Goal: Leave review/rating: Share an evaluation or opinion about a product, service, or content

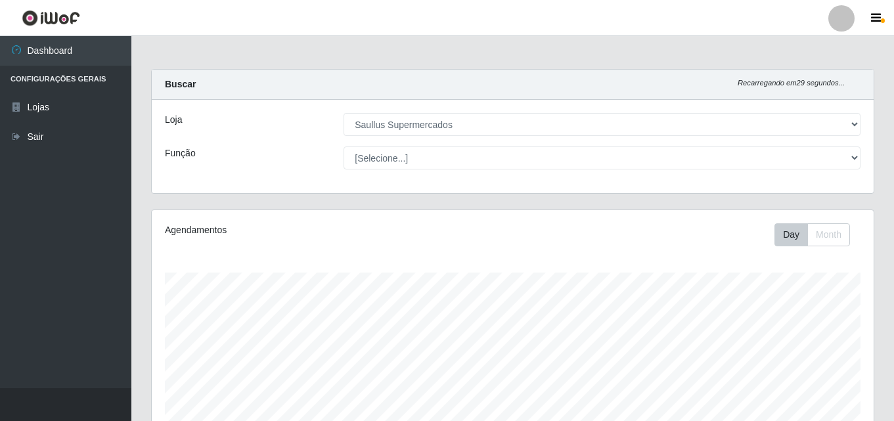
select select "423"
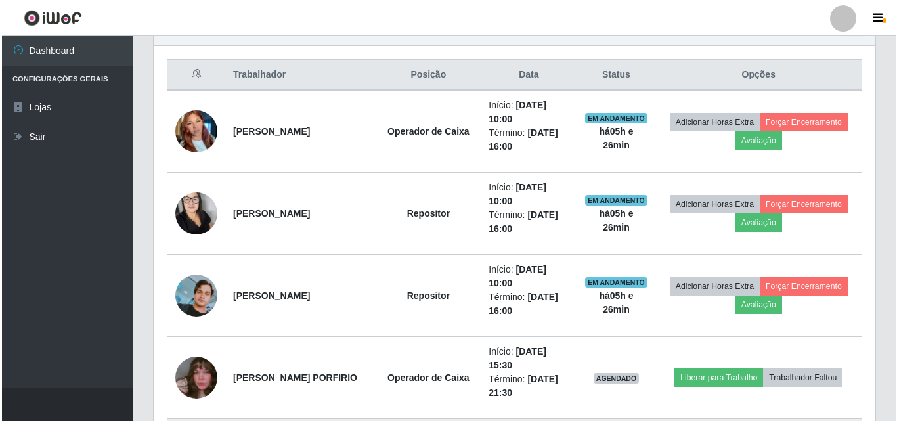
scroll to position [612, 0]
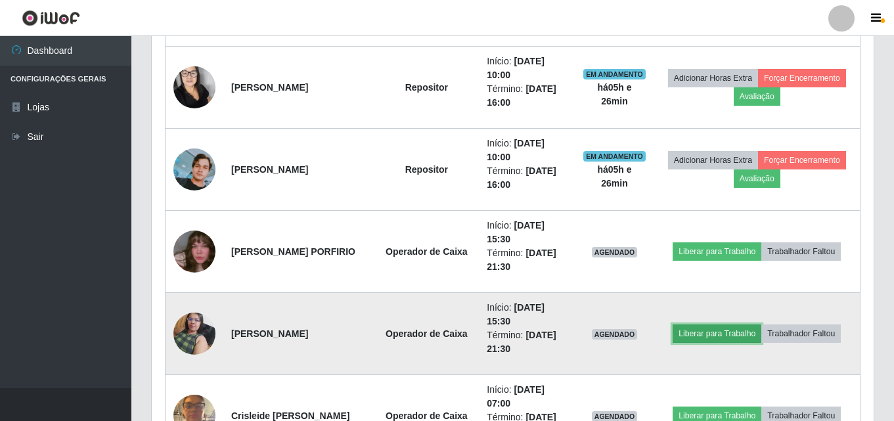
click at [724, 330] on button "Liberar para Trabalho" at bounding box center [717, 334] width 89 height 18
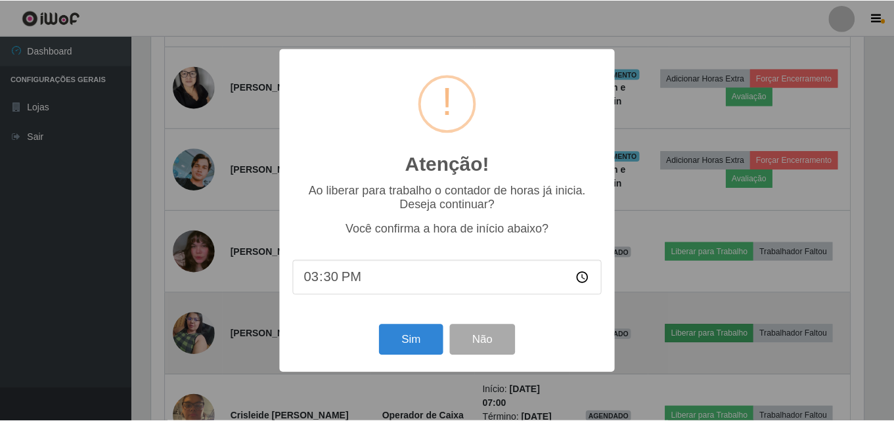
scroll to position [273, 715]
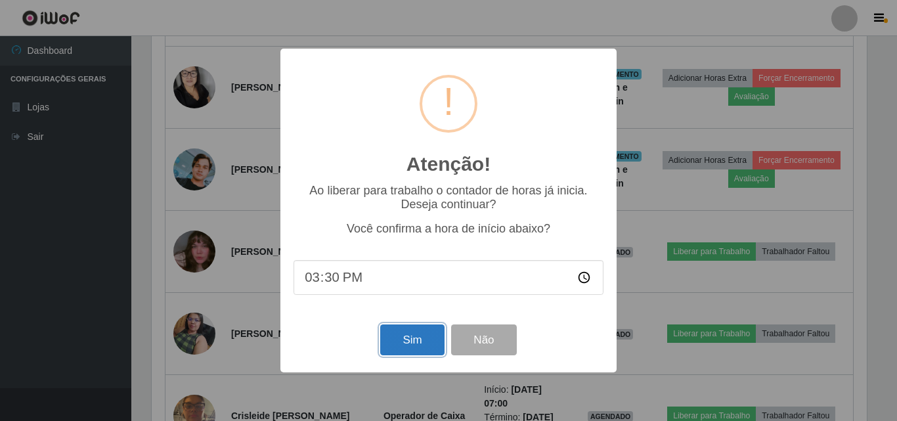
click at [411, 344] on button "Sim" at bounding box center [412, 340] width 64 height 31
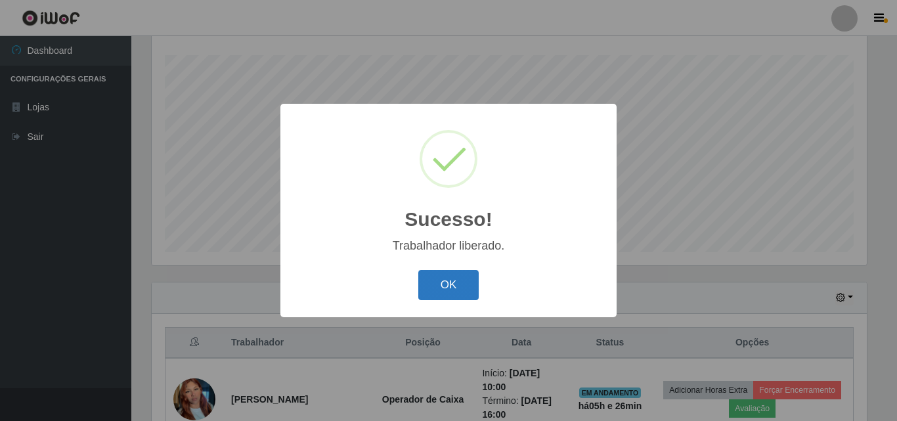
click at [459, 286] on button "OK" at bounding box center [449, 285] width 61 height 31
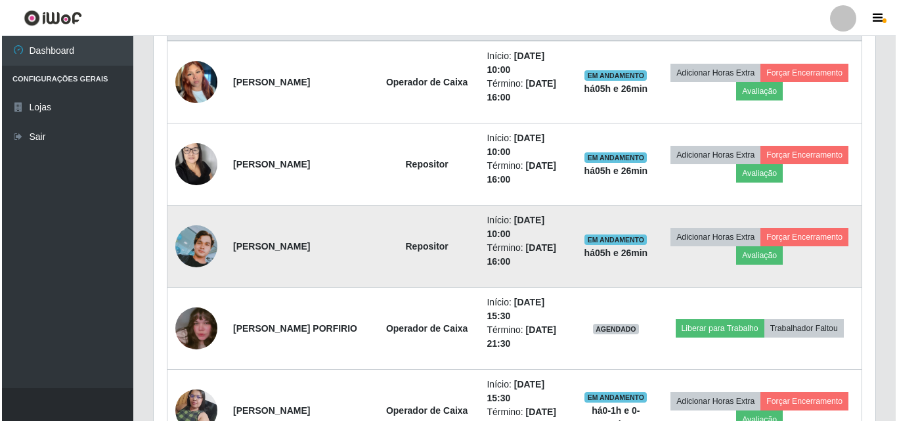
scroll to position [612, 0]
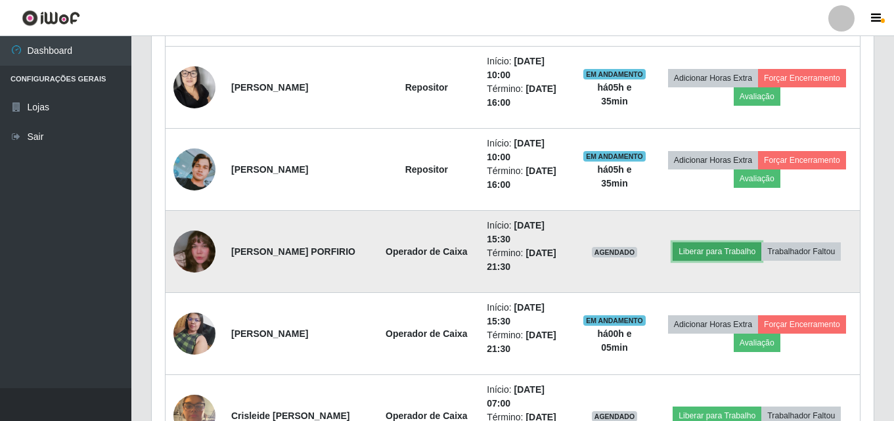
click at [735, 256] on button "Liberar para Trabalho" at bounding box center [717, 251] width 89 height 18
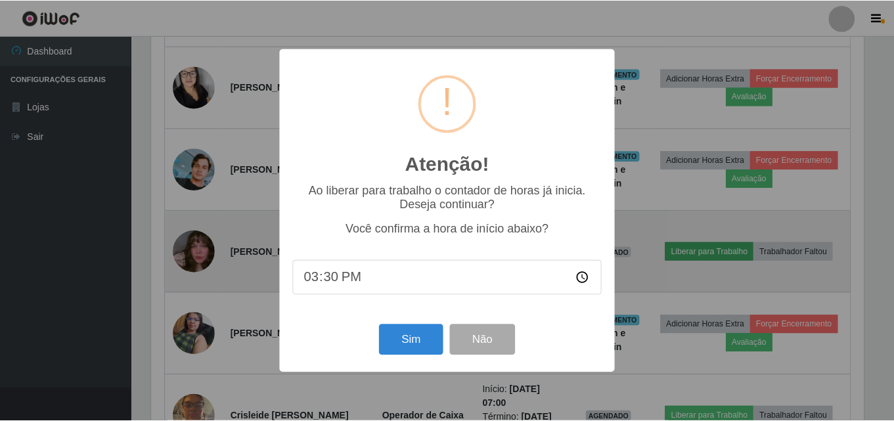
scroll to position [273, 715]
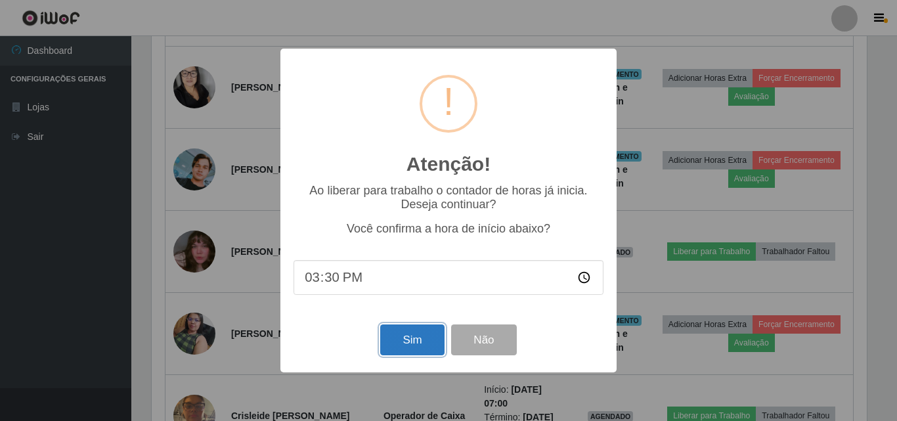
click at [415, 340] on button "Sim" at bounding box center [412, 340] width 64 height 31
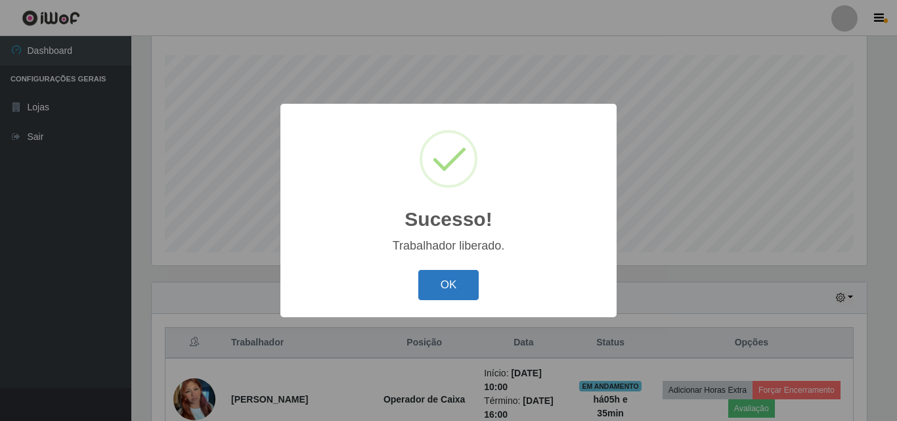
click at [478, 290] on button "OK" at bounding box center [449, 285] width 61 height 31
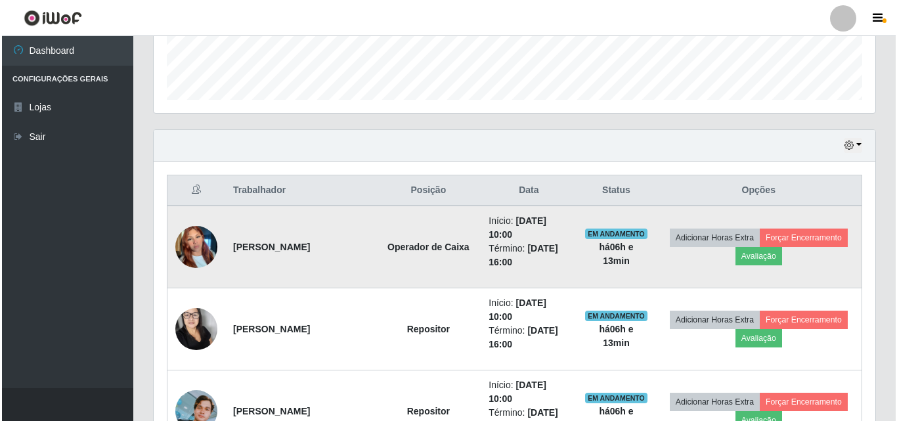
scroll to position [415, 0]
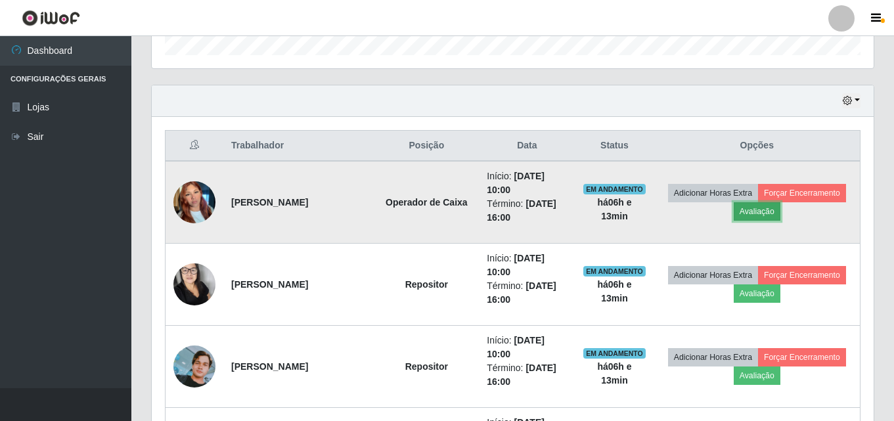
click at [775, 214] on button "Avaliação" at bounding box center [757, 211] width 47 height 18
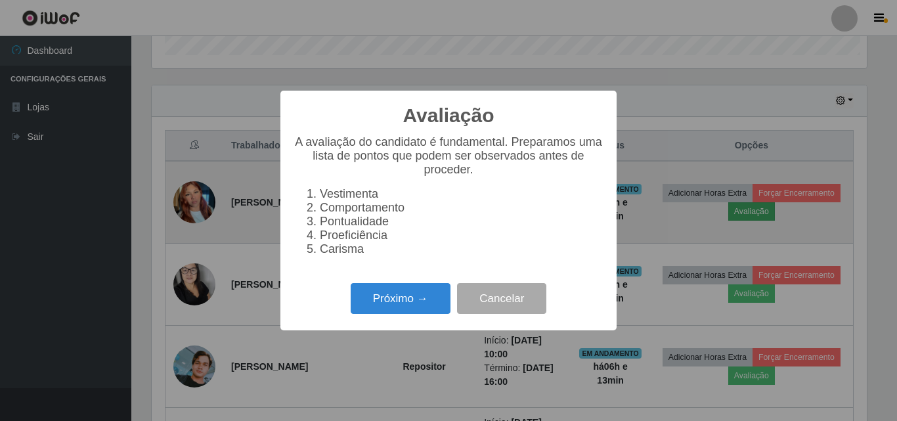
scroll to position [273, 715]
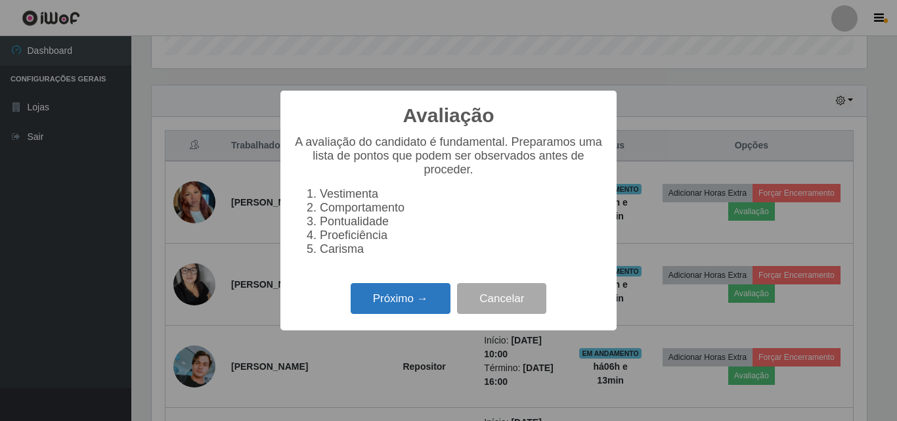
click at [370, 305] on button "Próximo →" at bounding box center [401, 298] width 100 height 31
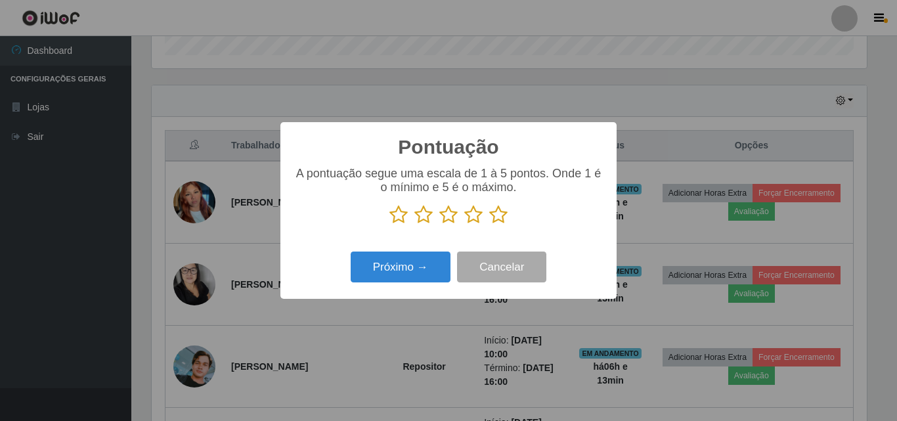
click at [503, 215] on icon at bounding box center [498, 215] width 18 height 20
click at [489, 225] on input "radio" at bounding box center [489, 225] width 0 height 0
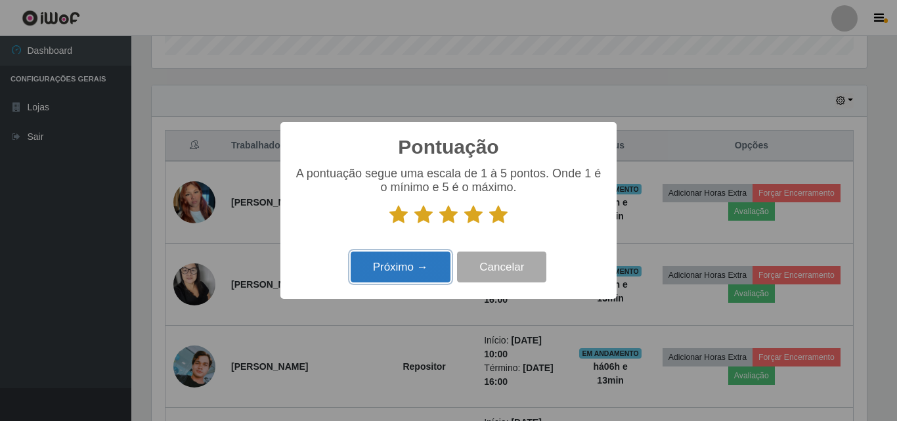
click at [382, 279] on button "Próximo →" at bounding box center [401, 267] width 100 height 31
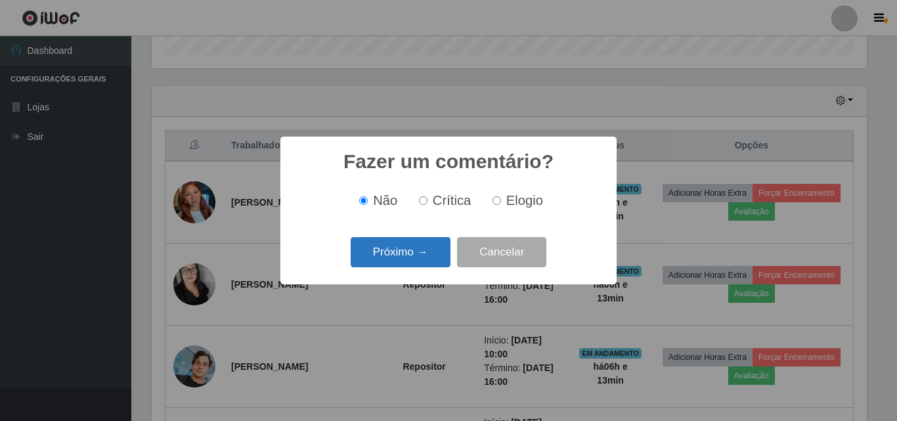
click at [417, 250] on button "Próximo →" at bounding box center [401, 252] width 100 height 31
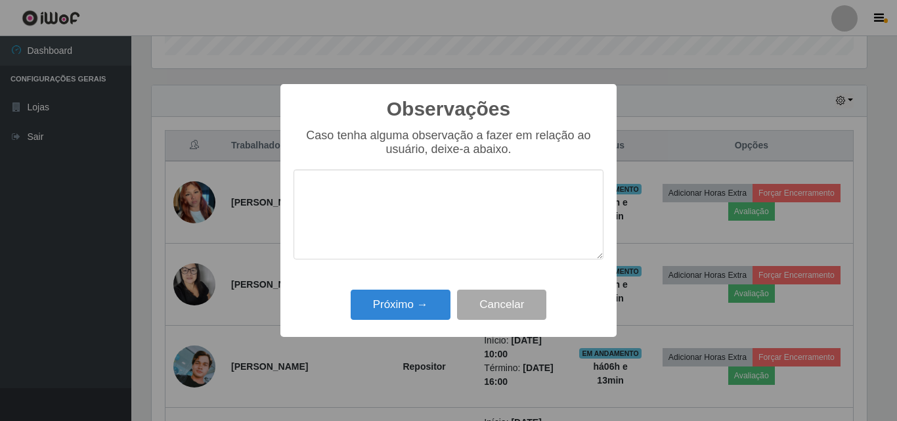
click at [361, 193] on textarea at bounding box center [449, 215] width 310 height 90
click at [428, 193] on textarea "excelente profissionbal" at bounding box center [449, 215] width 310 height 90
type textarea "excelente profissional"
click at [401, 276] on div "Observações × Caso tenha alguma observação a fazer em relação ao usuário, deixe…" at bounding box center [449, 210] width 336 height 253
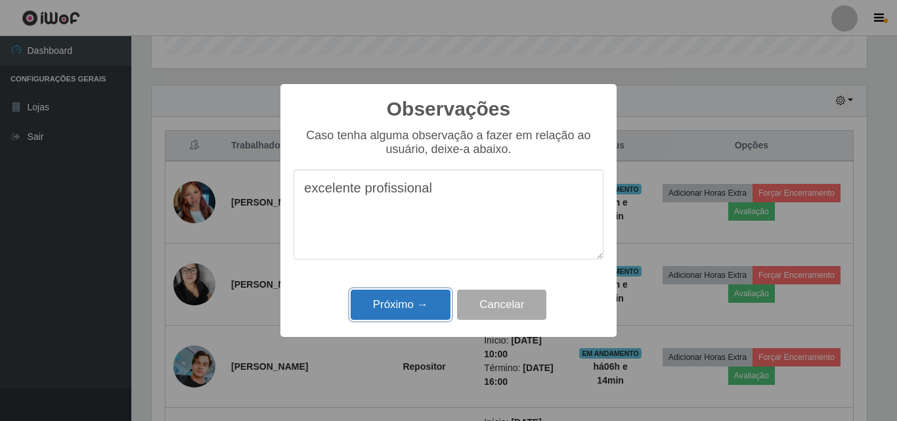
click at [407, 308] on button "Próximo →" at bounding box center [401, 305] width 100 height 31
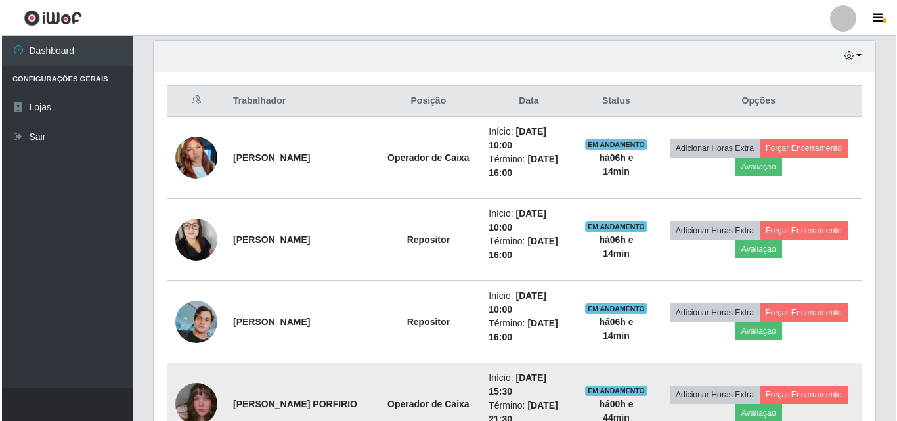
scroll to position [415, 0]
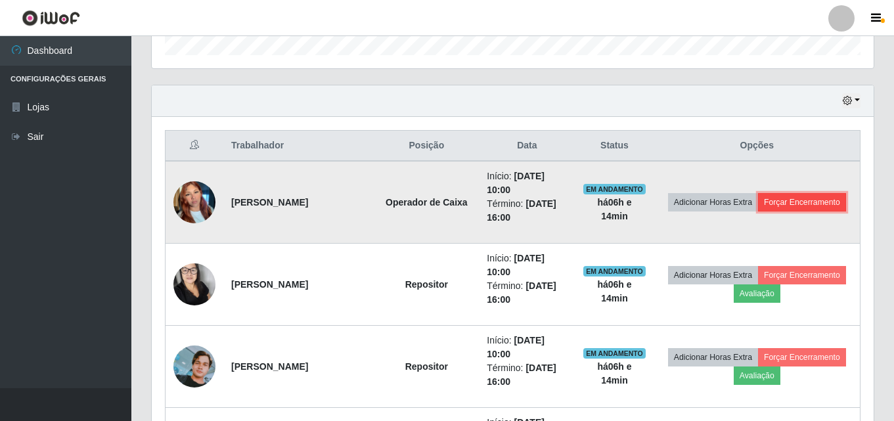
click at [813, 203] on button "Forçar Encerramento" at bounding box center [802, 202] width 88 height 18
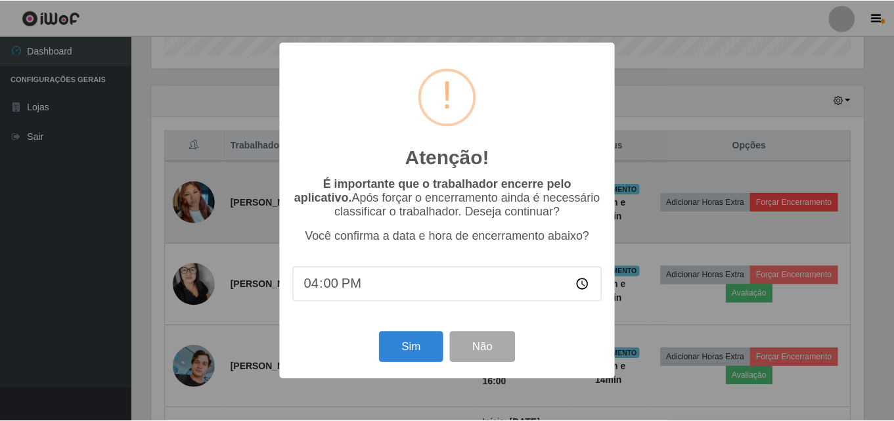
scroll to position [273, 715]
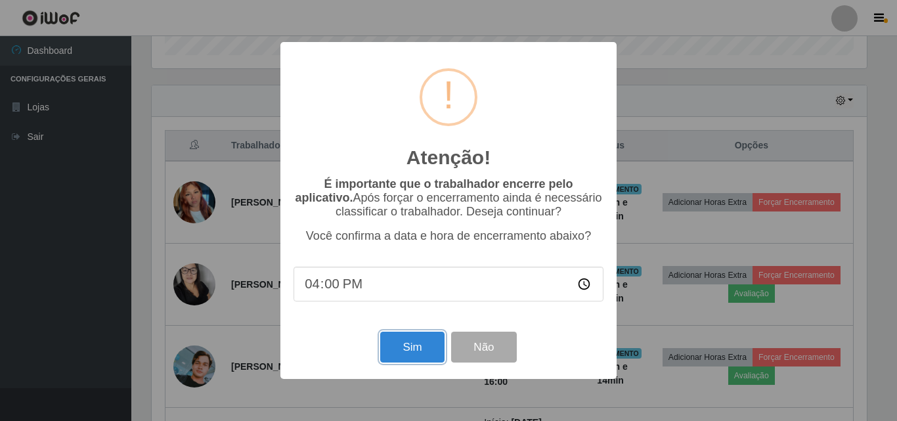
click at [423, 359] on button "Sim" at bounding box center [412, 347] width 64 height 31
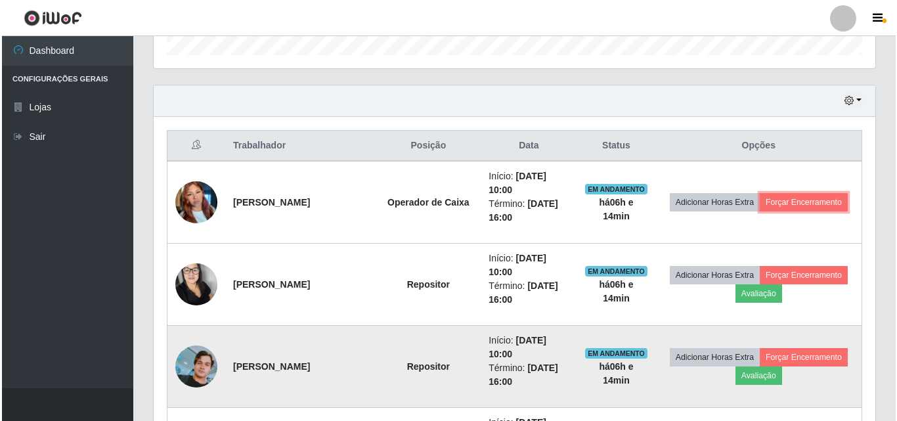
scroll to position [273, 722]
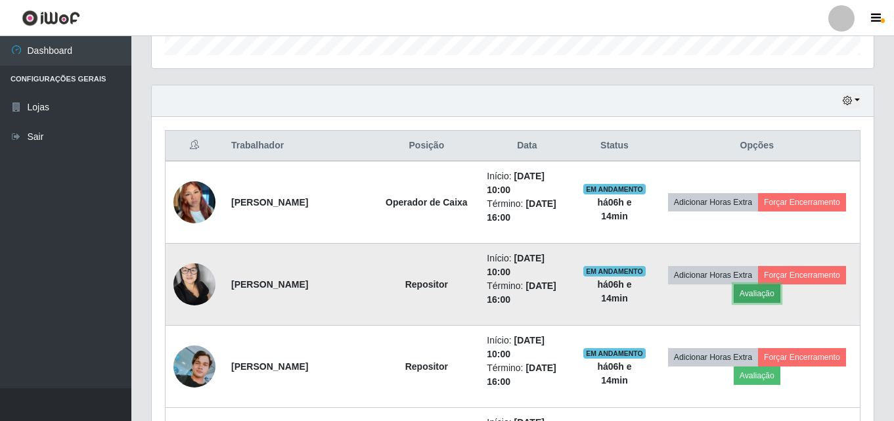
click at [756, 294] on button "Avaliação" at bounding box center [757, 293] width 47 height 18
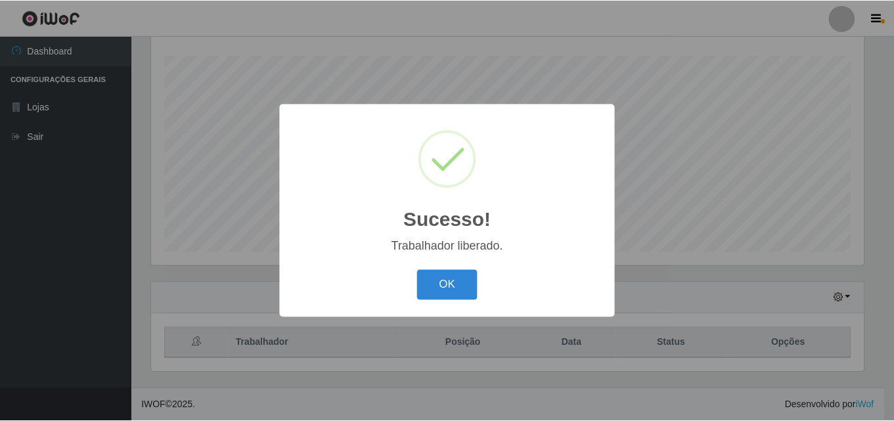
scroll to position [217, 0]
click at [455, 283] on button "OK" at bounding box center [449, 285] width 61 height 31
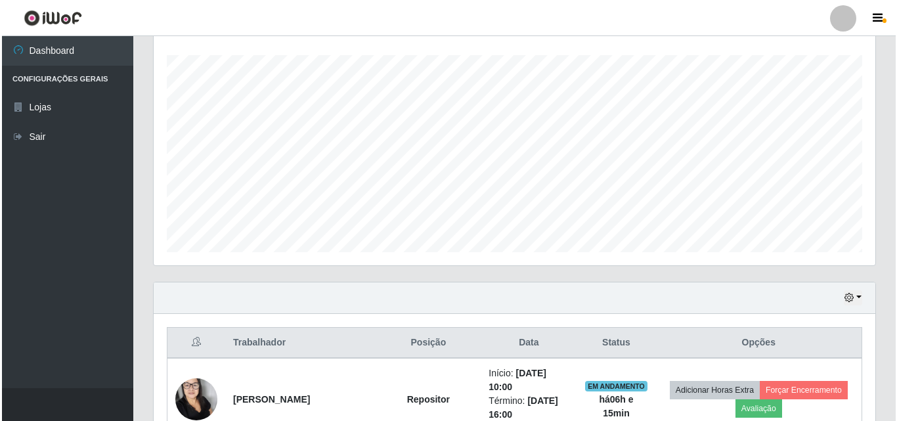
scroll to position [415, 0]
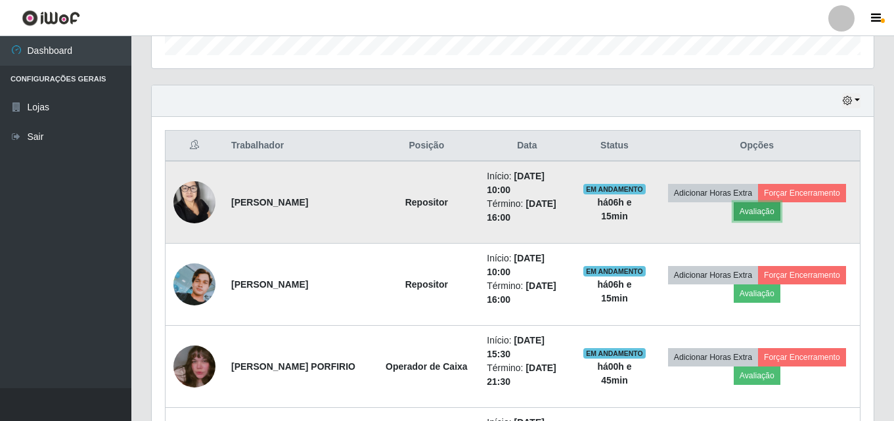
click at [767, 217] on button "Avaliação" at bounding box center [757, 211] width 47 height 18
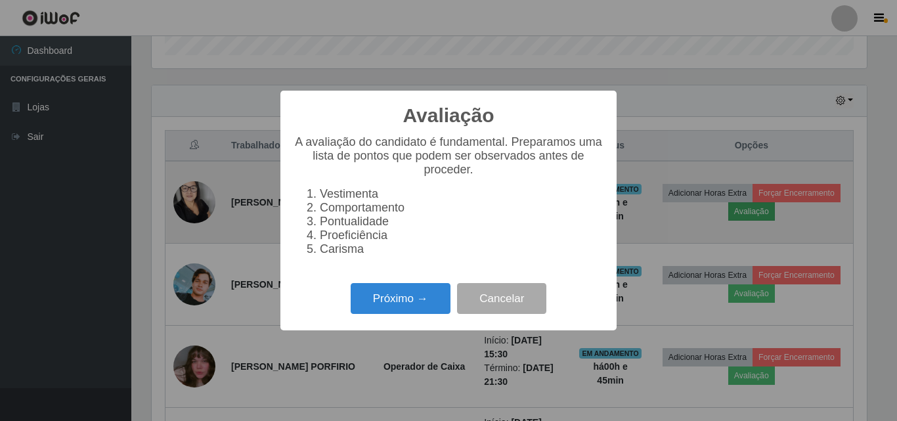
scroll to position [273, 715]
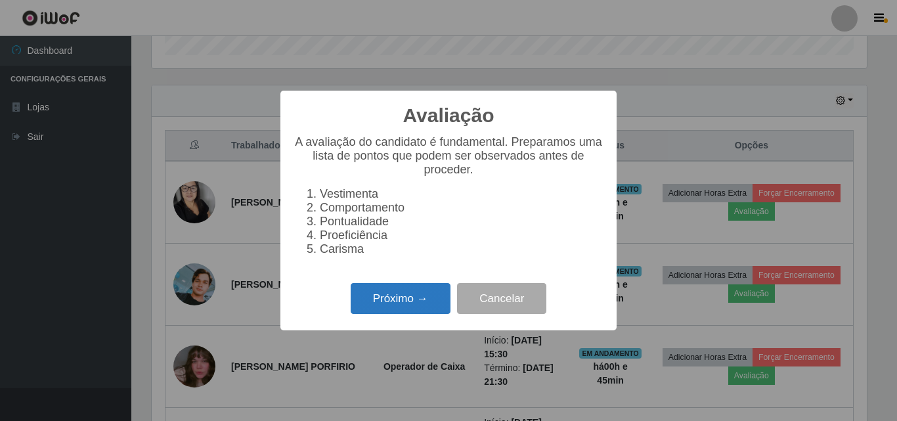
click at [389, 293] on button "Próximo →" at bounding box center [401, 298] width 100 height 31
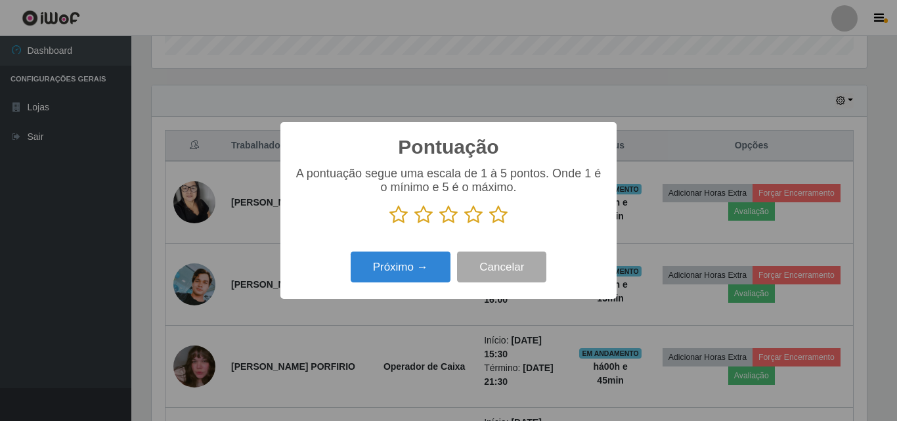
click at [495, 213] on icon at bounding box center [498, 215] width 18 height 20
click at [489, 225] on input "radio" at bounding box center [489, 225] width 0 height 0
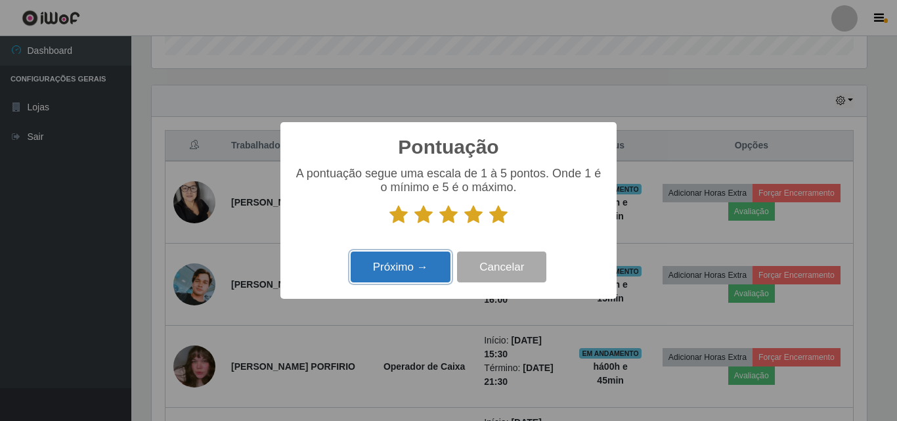
click at [413, 270] on button "Próximo →" at bounding box center [401, 267] width 100 height 31
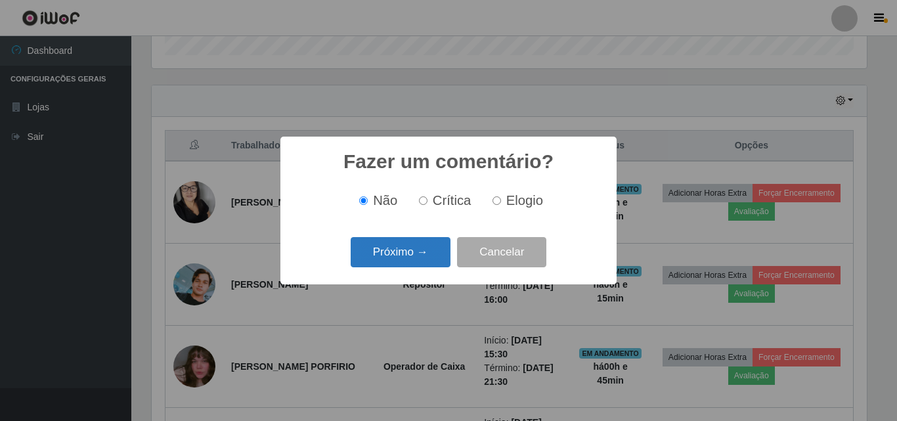
click at [430, 249] on button "Próximo →" at bounding box center [401, 252] width 100 height 31
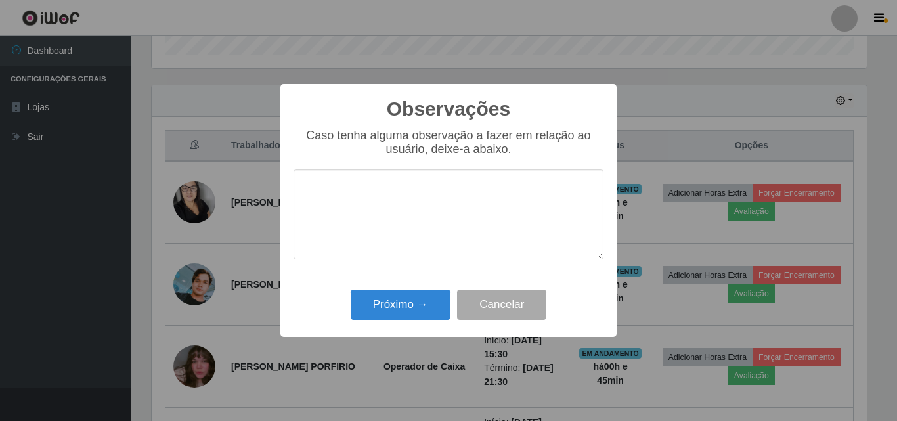
click at [426, 241] on textarea at bounding box center [449, 215] width 310 height 90
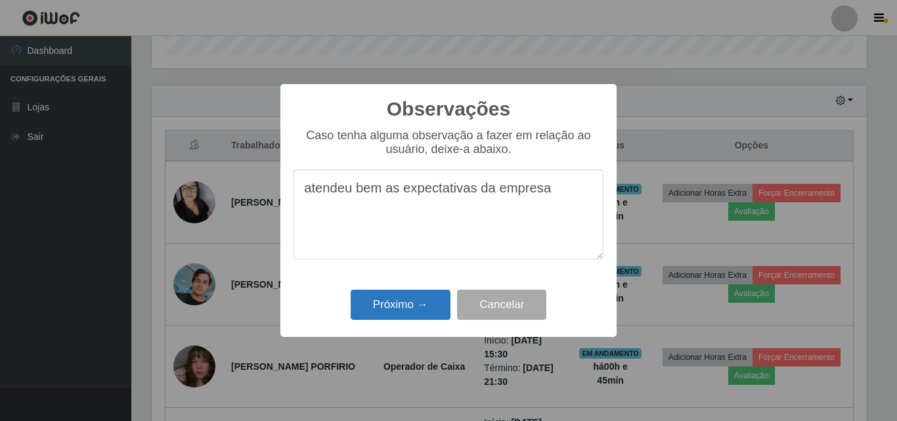
type textarea "atendeu bem as expectativas da empresa"
click at [401, 299] on button "Próximo →" at bounding box center [401, 305] width 100 height 31
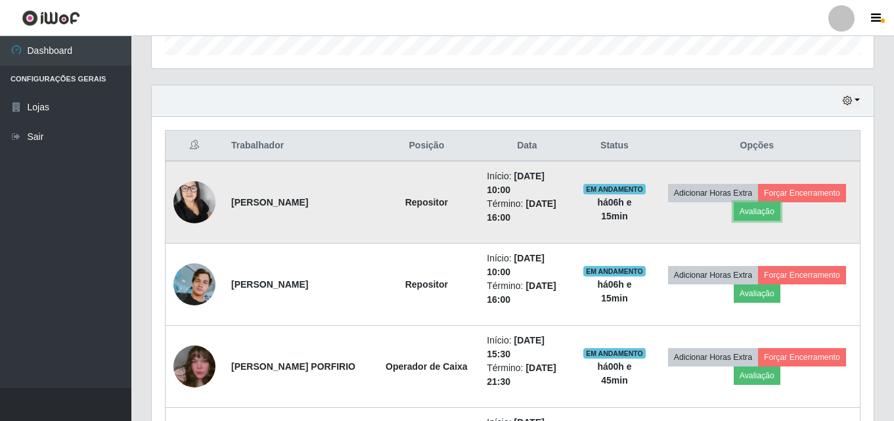
scroll to position [273, 722]
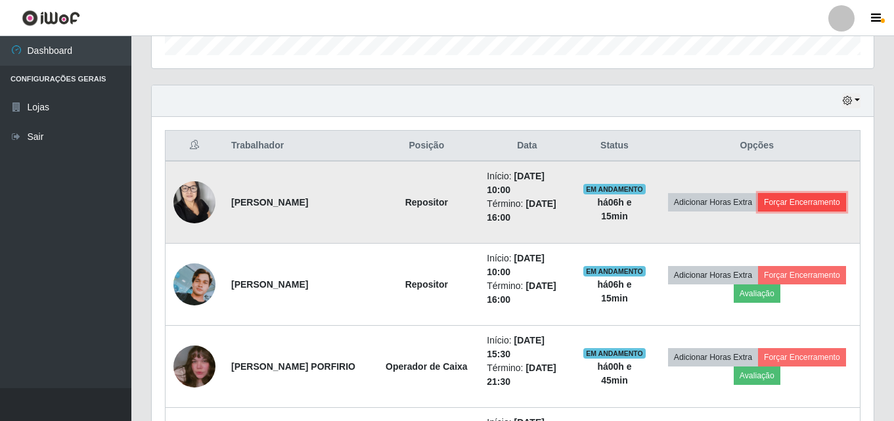
click at [788, 195] on button "Forçar Encerramento" at bounding box center [802, 202] width 88 height 18
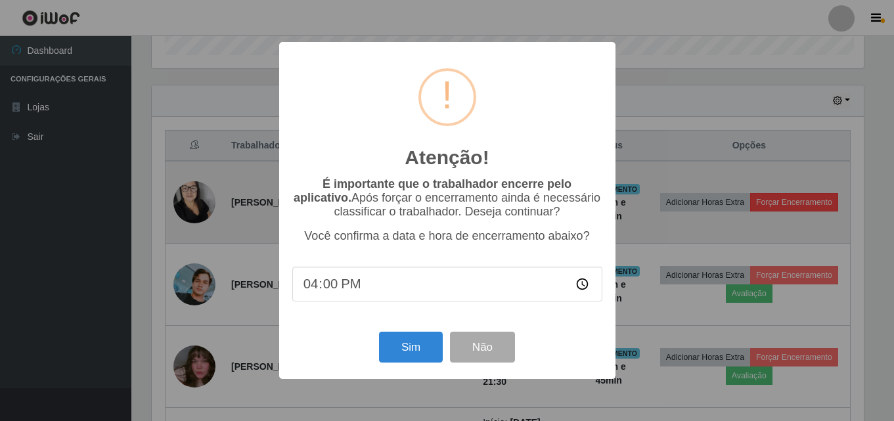
scroll to position [273, 715]
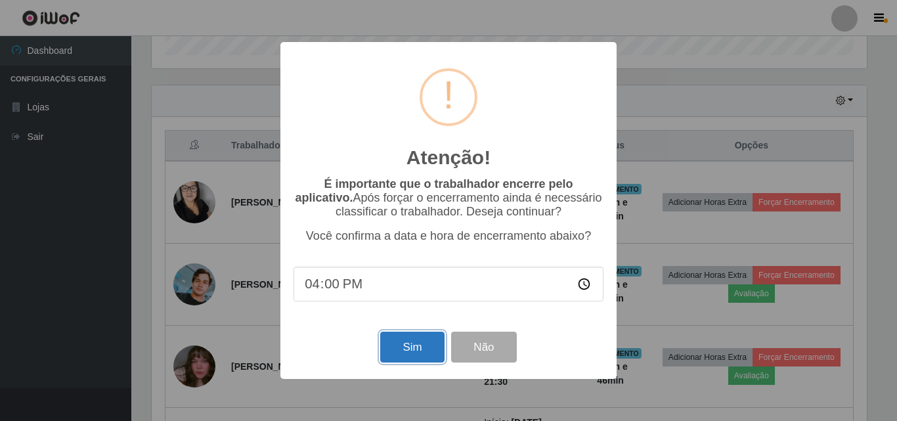
click at [404, 360] on button "Sim" at bounding box center [412, 347] width 64 height 31
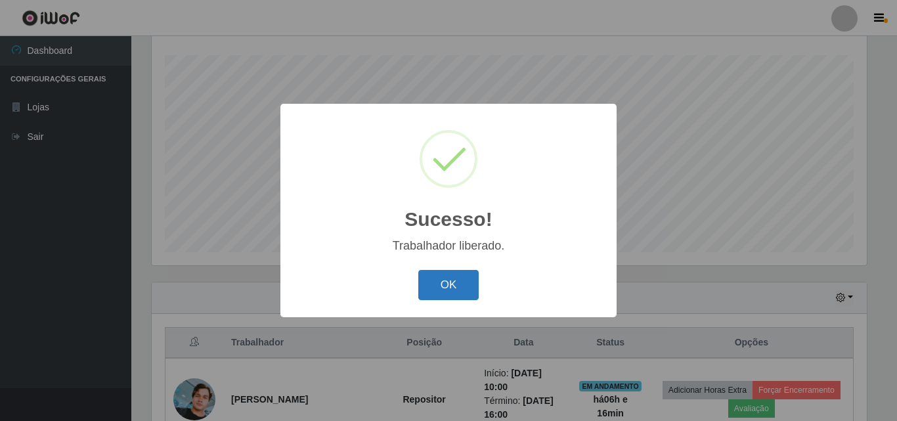
click at [455, 300] on button "OK" at bounding box center [449, 285] width 61 height 31
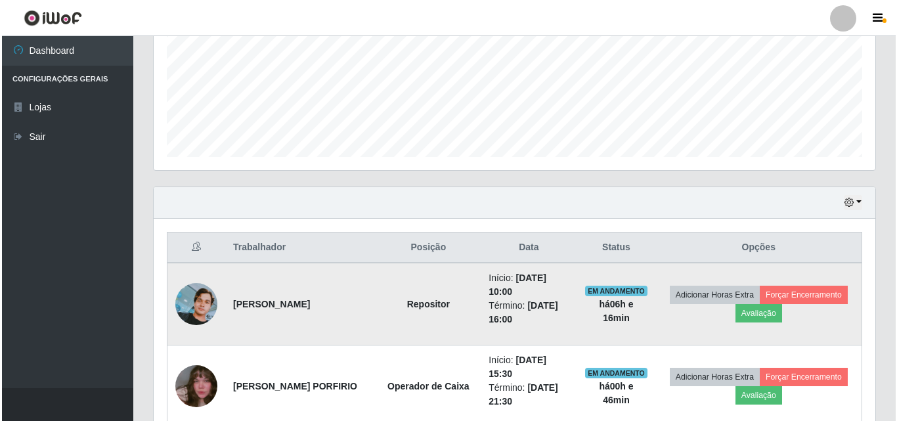
scroll to position [349, 0]
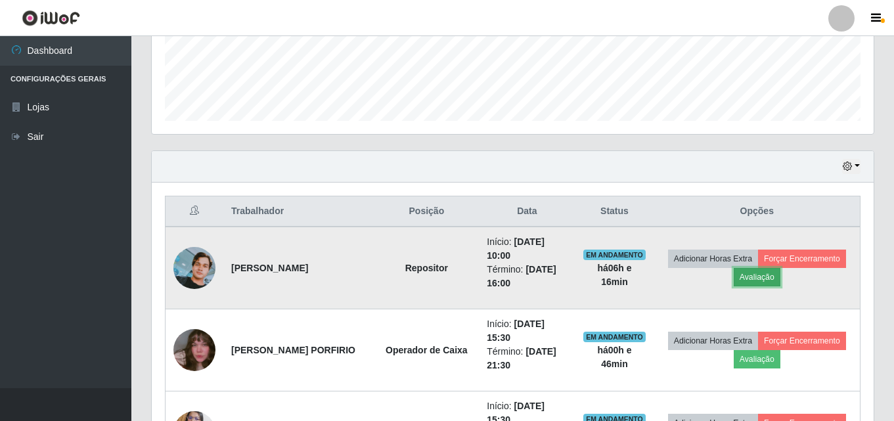
click at [771, 277] on button "Avaliação" at bounding box center [757, 277] width 47 height 18
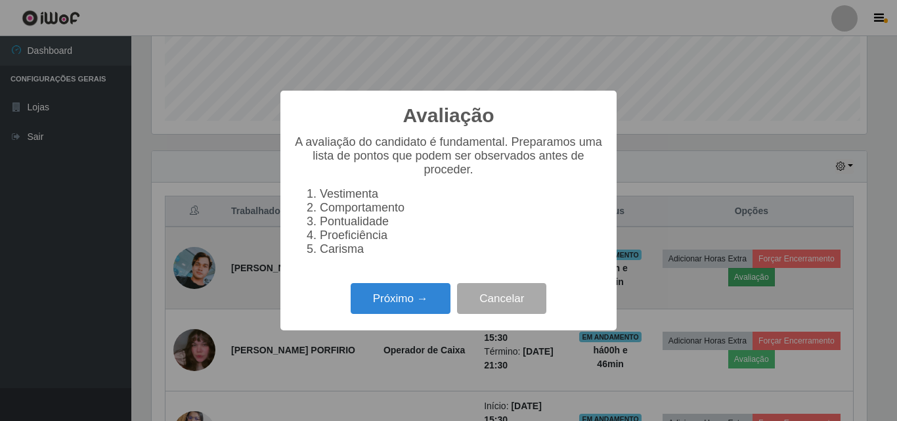
scroll to position [273, 715]
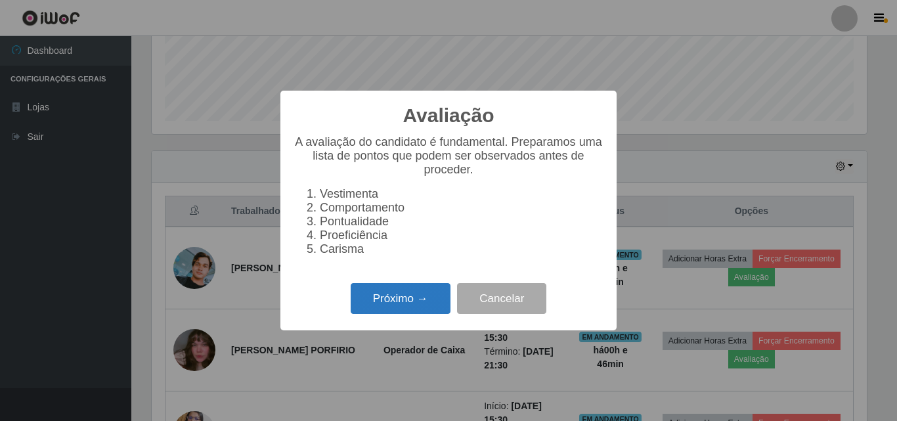
click at [384, 314] on button "Próximo →" at bounding box center [401, 298] width 100 height 31
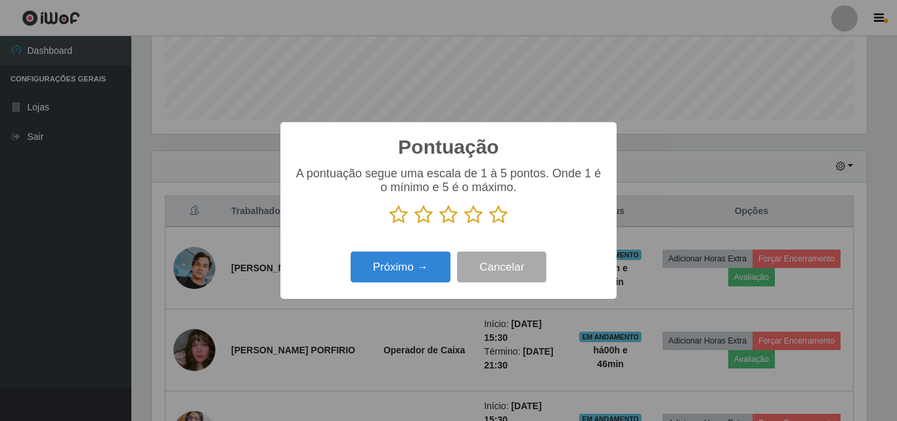
scroll to position [656727, 656284]
click at [499, 215] on icon at bounding box center [498, 215] width 18 height 20
click at [489, 225] on input "radio" at bounding box center [489, 225] width 0 height 0
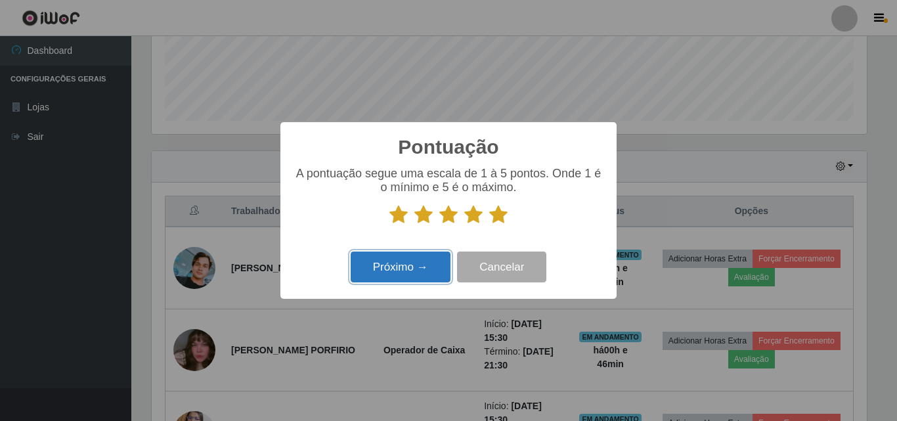
click at [430, 270] on button "Próximo →" at bounding box center [401, 267] width 100 height 31
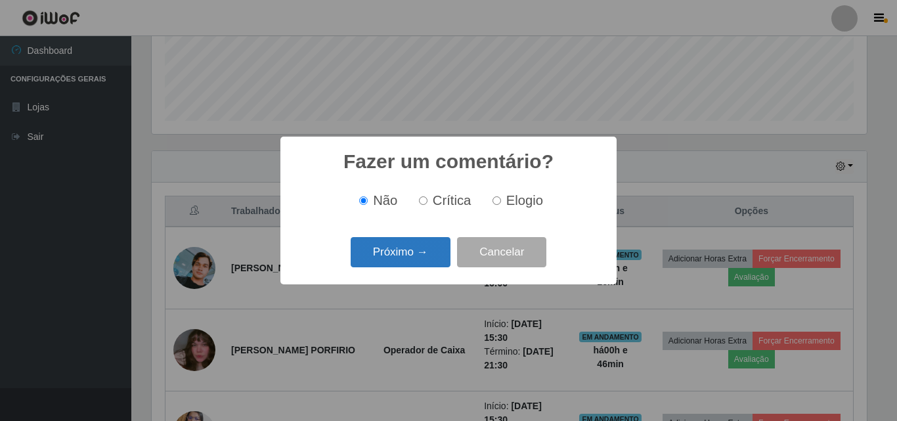
click at [423, 263] on button "Próximo →" at bounding box center [401, 252] width 100 height 31
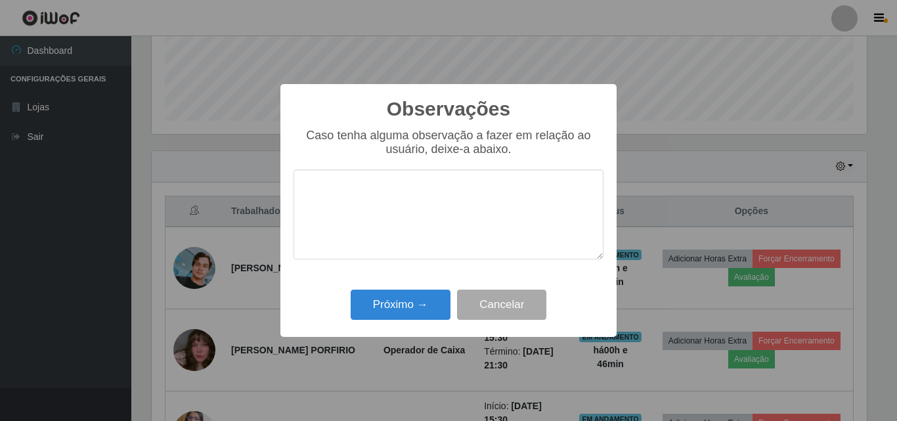
click at [426, 219] on textarea at bounding box center [449, 215] width 310 height 90
type textarea "não atend"
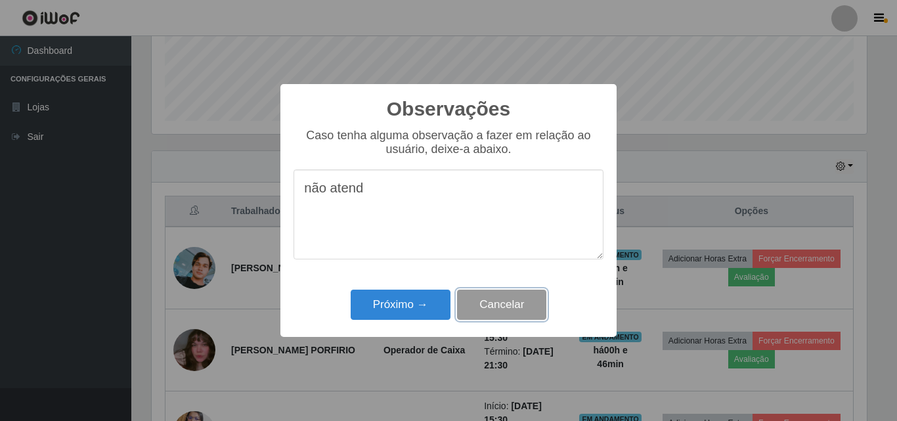
click at [493, 307] on button "Cancelar" at bounding box center [501, 305] width 89 height 31
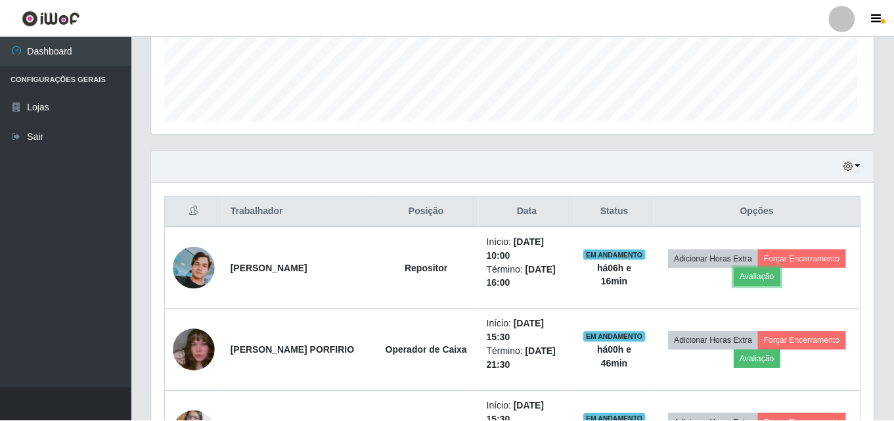
scroll to position [273, 722]
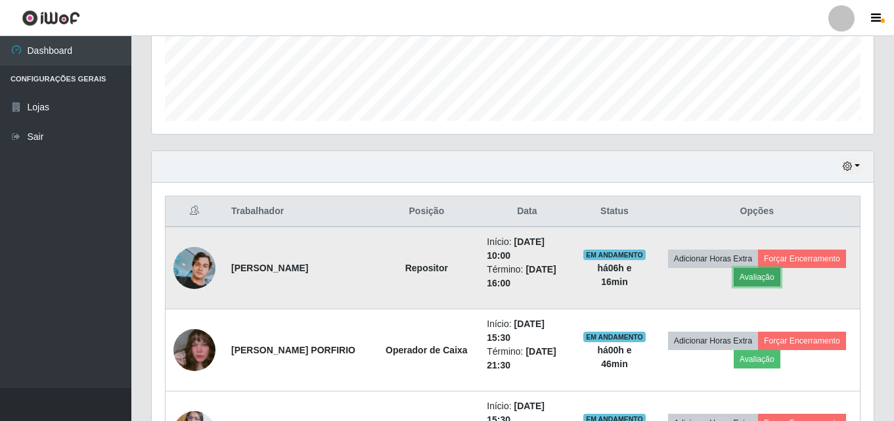
click at [754, 277] on button "Avaliação" at bounding box center [757, 277] width 47 height 18
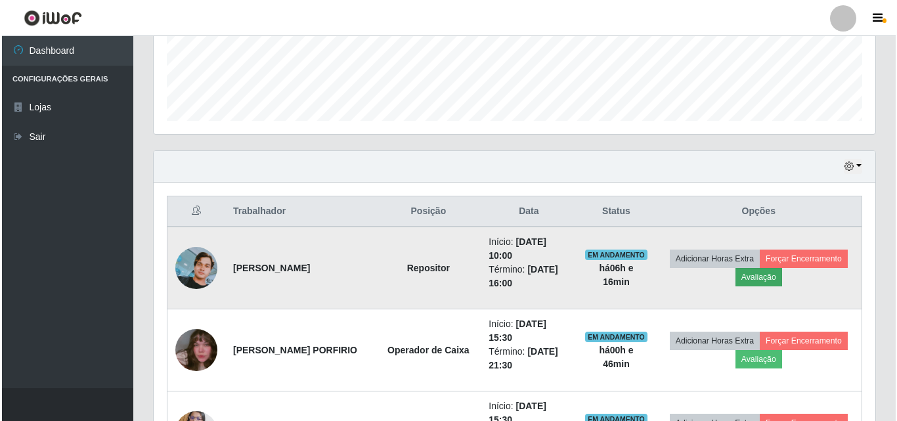
scroll to position [273, 715]
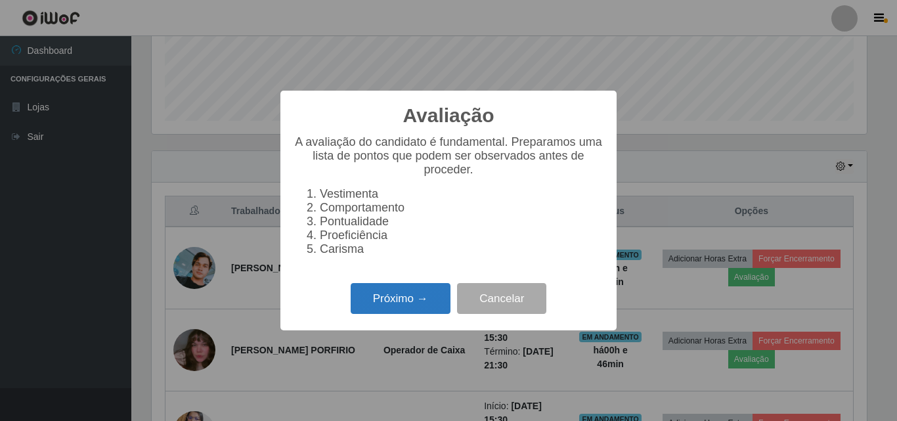
click at [365, 307] on button "Próximo →" at bounding box center [401, 298] width 100 height 31
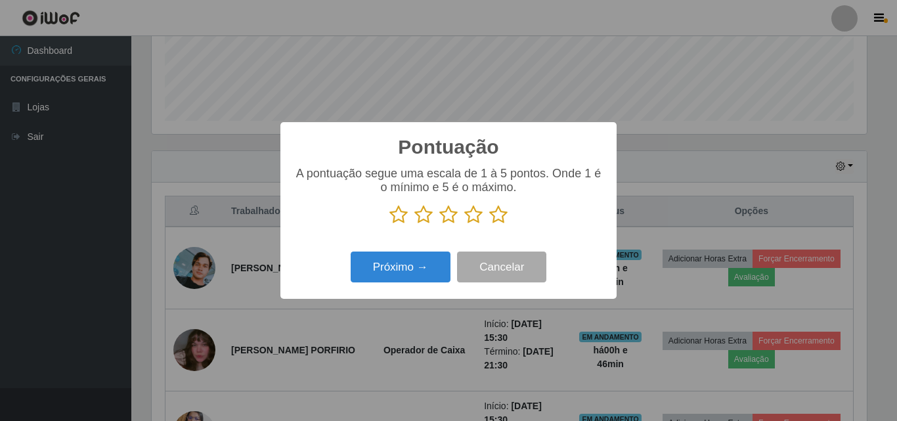
click at [424, 214] on icon at bounding box center [424, 215] width 18 height 20
click at [415, 225] on input "radio" at bounding box center [415, 225] width 0 height 0
click at [426, 270] on button "Próximo →" at bounding box center [401, 267] width 100 height 31
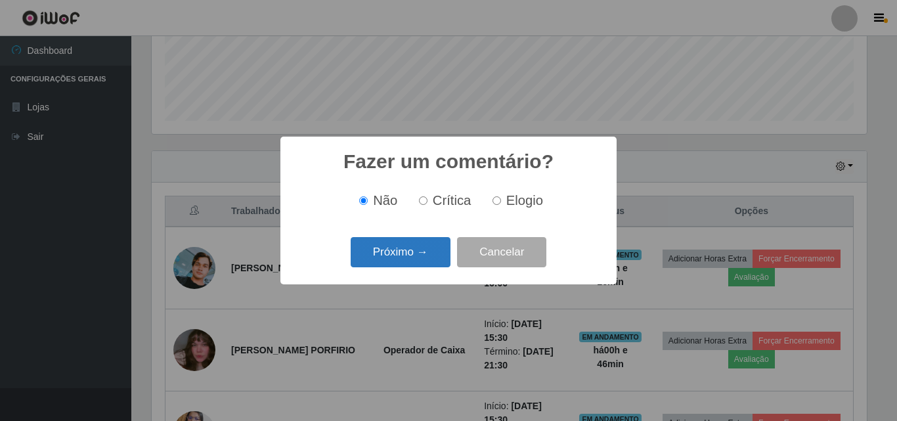
click at [443, 253] on button "Próximo →" at bounding box center [401, 252] width 100 height 31
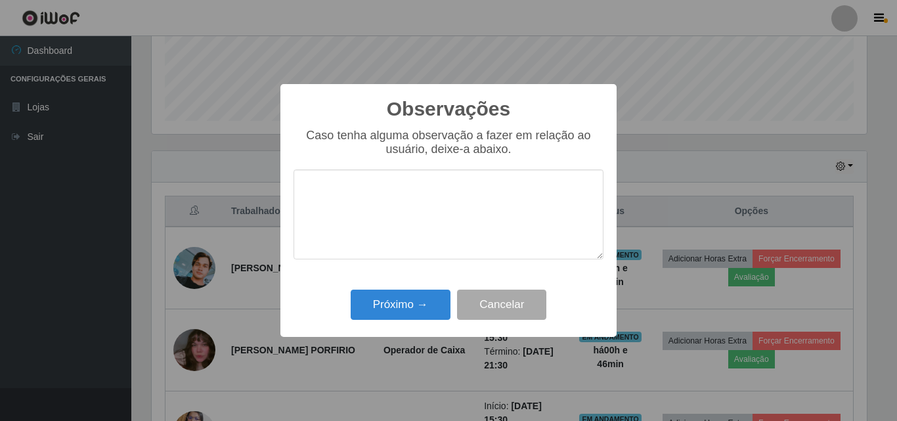
click at [447, 243] on textarea at bounding box center [449, 215] width 310 height 90
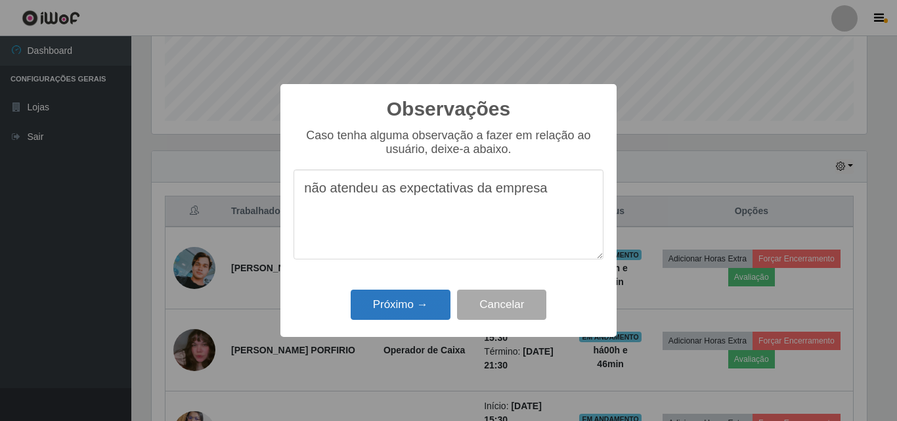
type textarea "não atendeu as expectativas da empresa"
click at [409, 318] on button "Próximo →" at bounding box center [401, 305] width 100 height 31
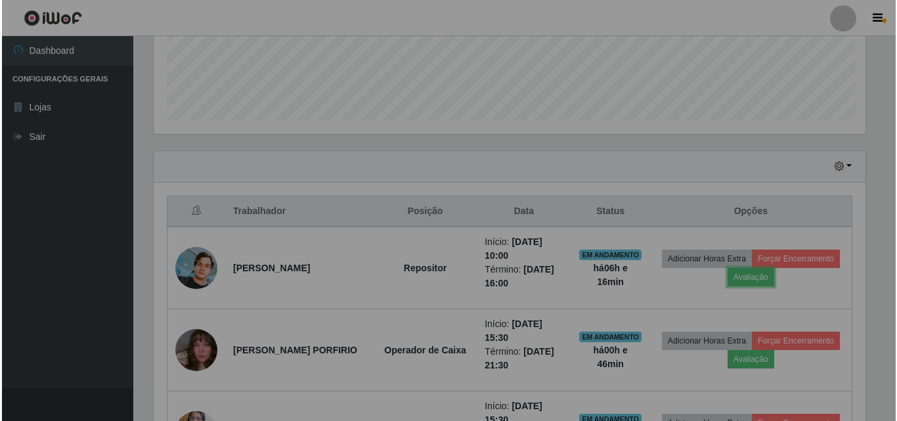
scroll to position [273, 722]
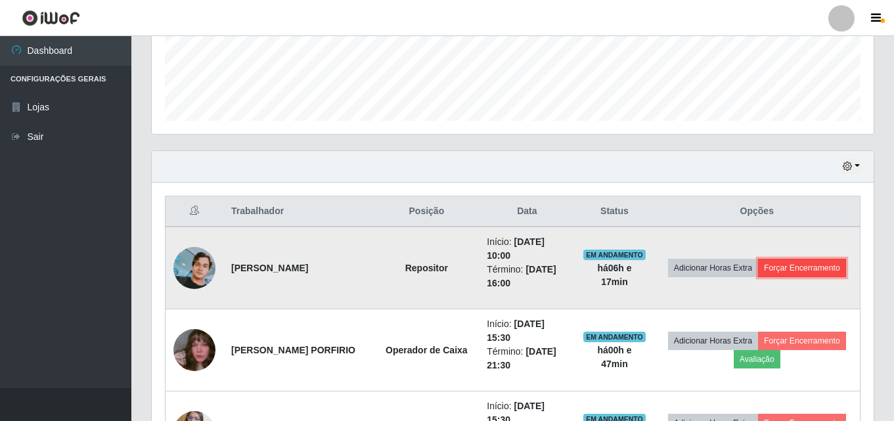
click at [792, 268] on button "Forçar Encerramento" at bounding box center [802, 268] width 88 height 18
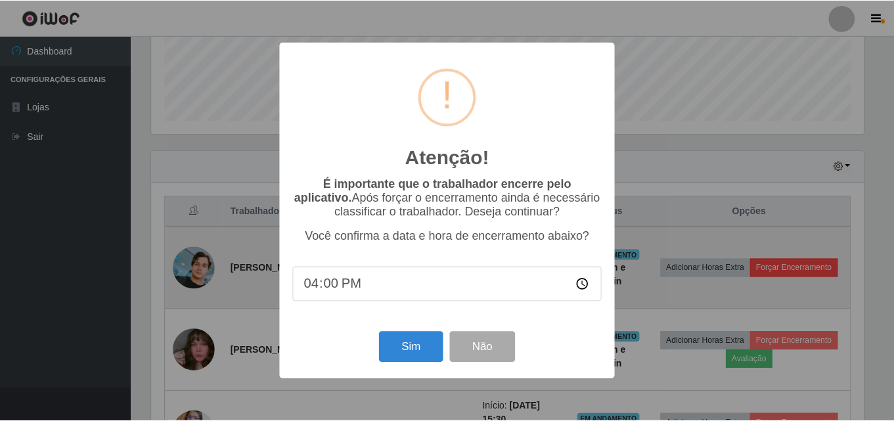
scroll to position [273, 715]
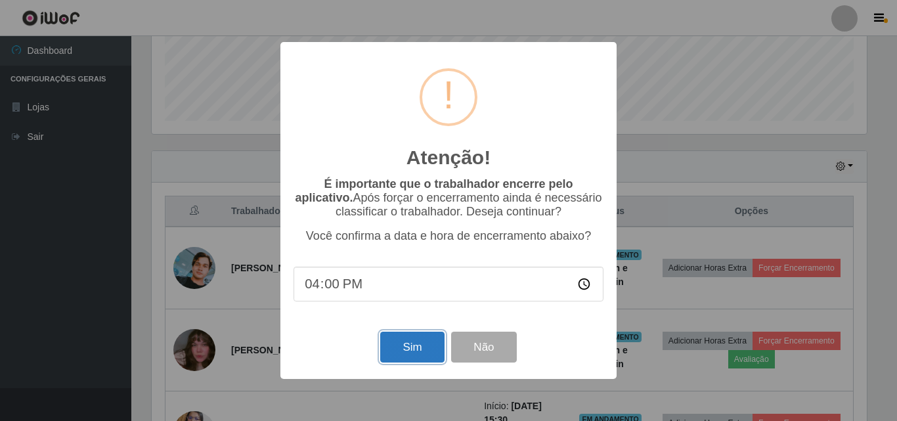
click at [420, 346] on button "Sim" at bounding box center [412, 347] width 64 height 31
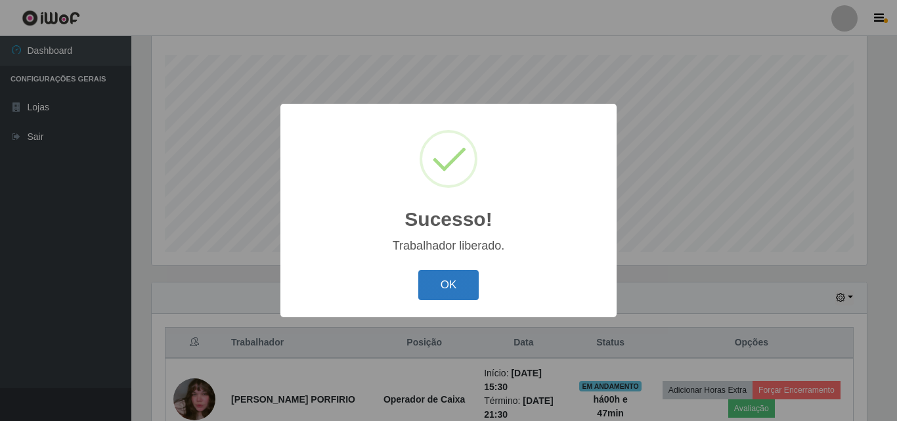
click at [434, 287] on button "OK" at bounding box center [449, 285] width 61 height 31
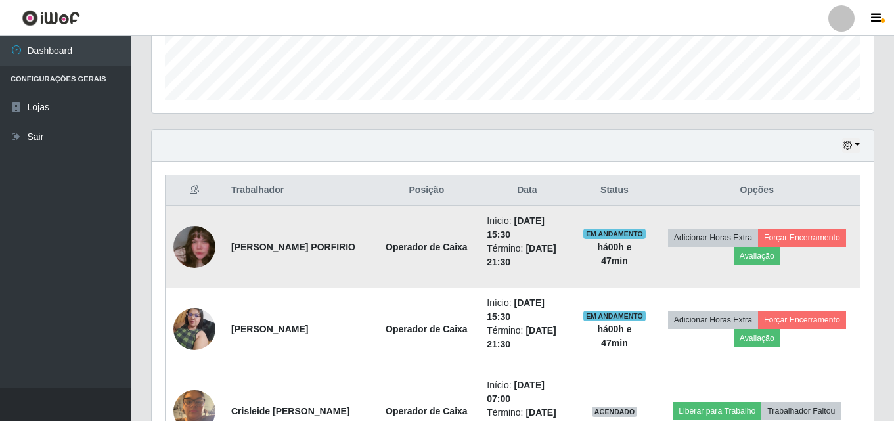
scroll to position [349, 0]
